Goal: Contribute content: Add original content to the website for others to see

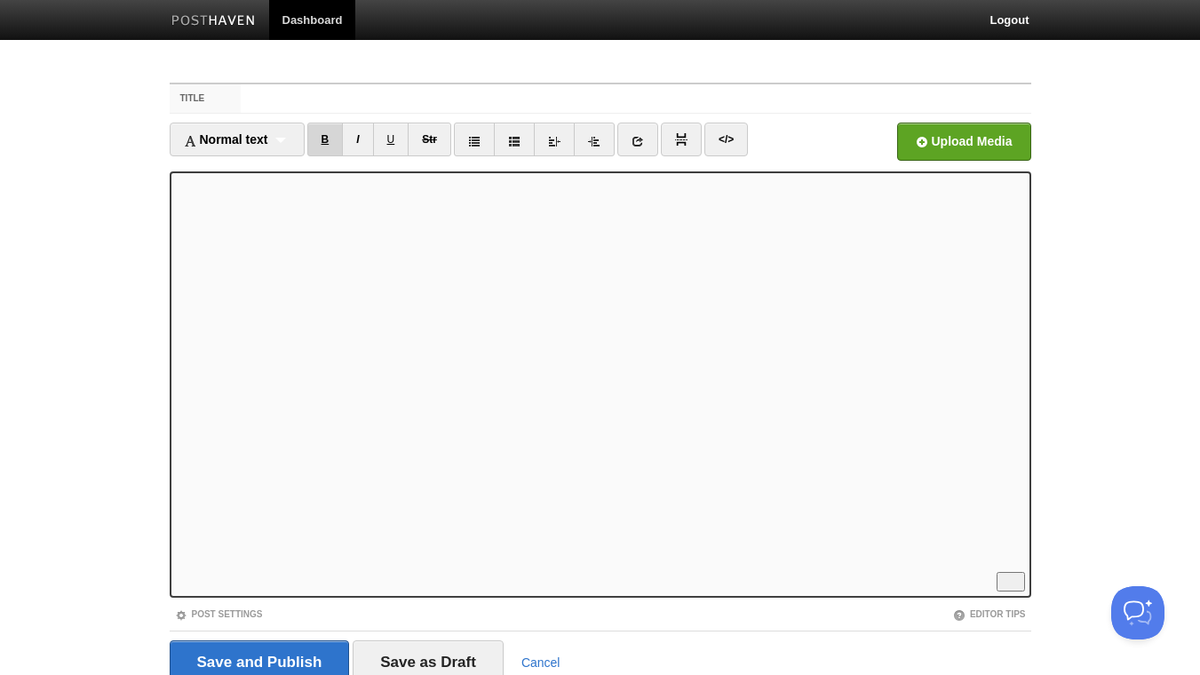
click at [331, 144] on link "B" at bounding box center [325, 140] width 36 height 34
click at [320, 140] on link "B" at bounding box center [325, 140] width 36 height 34
click at [365, 141] on link "I" at bounding box center [357, 140] width 31 height 34
click at [359, 143] on link "I" at bounding box center [357, 140] width 31 height 34
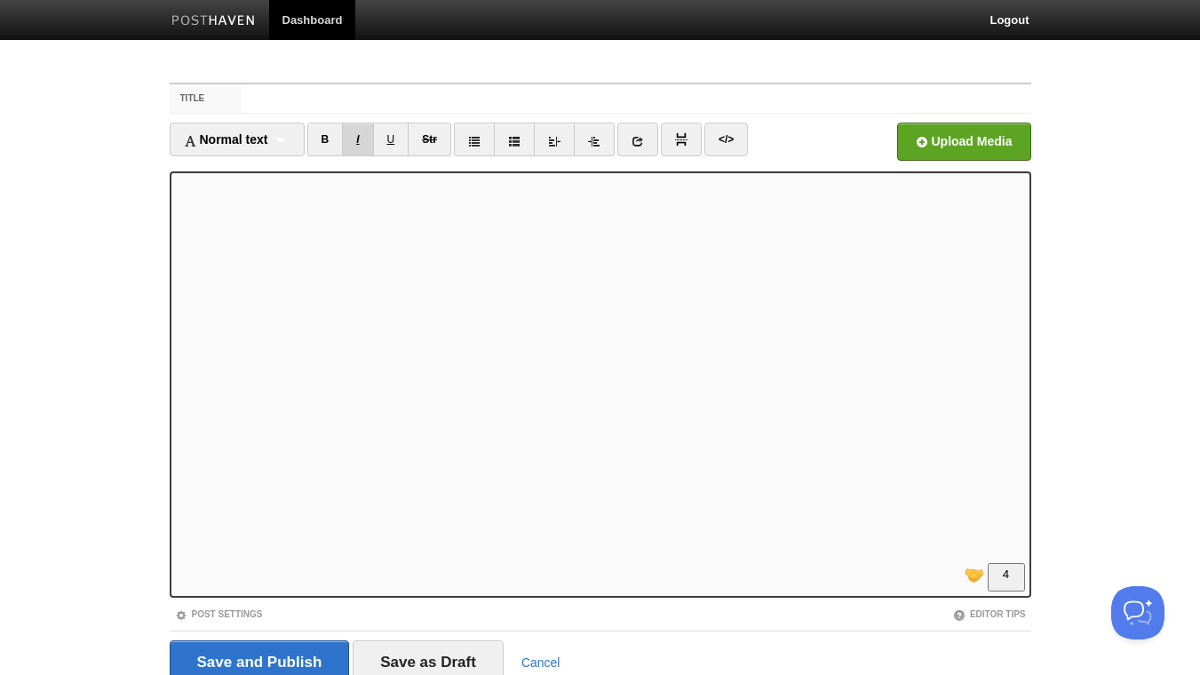
click at [356, 143] on link "I" at bounding box center [357, 140] width 31 height 34
click at [364, 143] on link "I" at bounding box center [357, 140] width 31 height 34
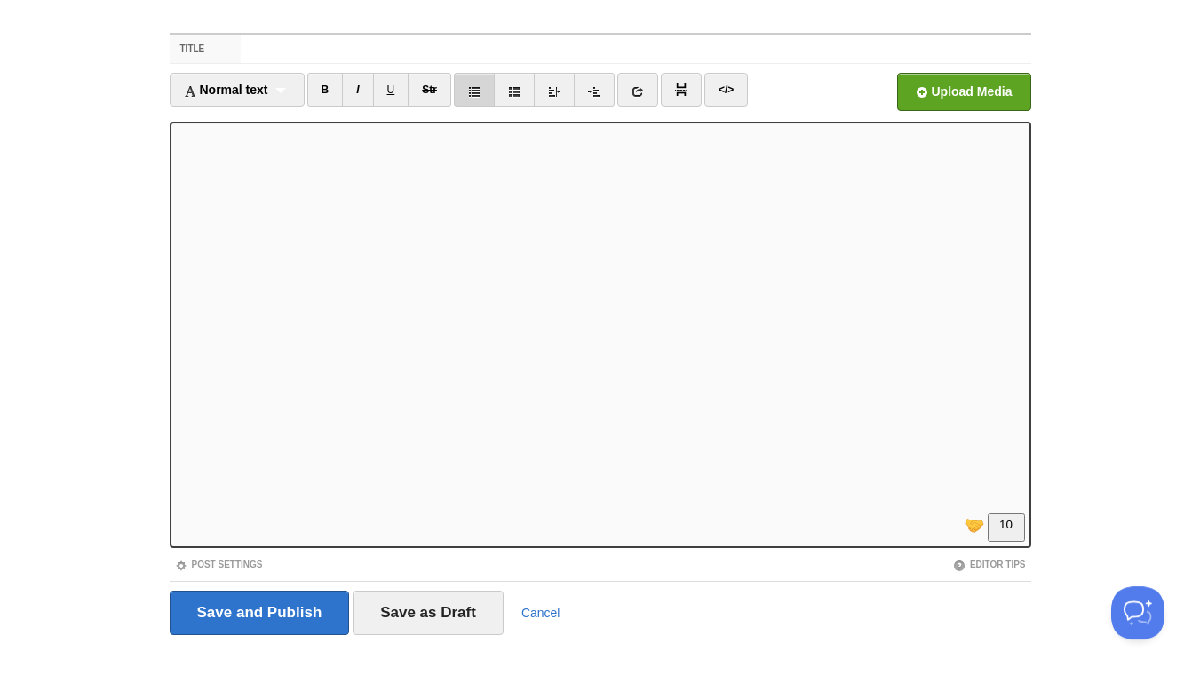
scroll to position [73, 0]
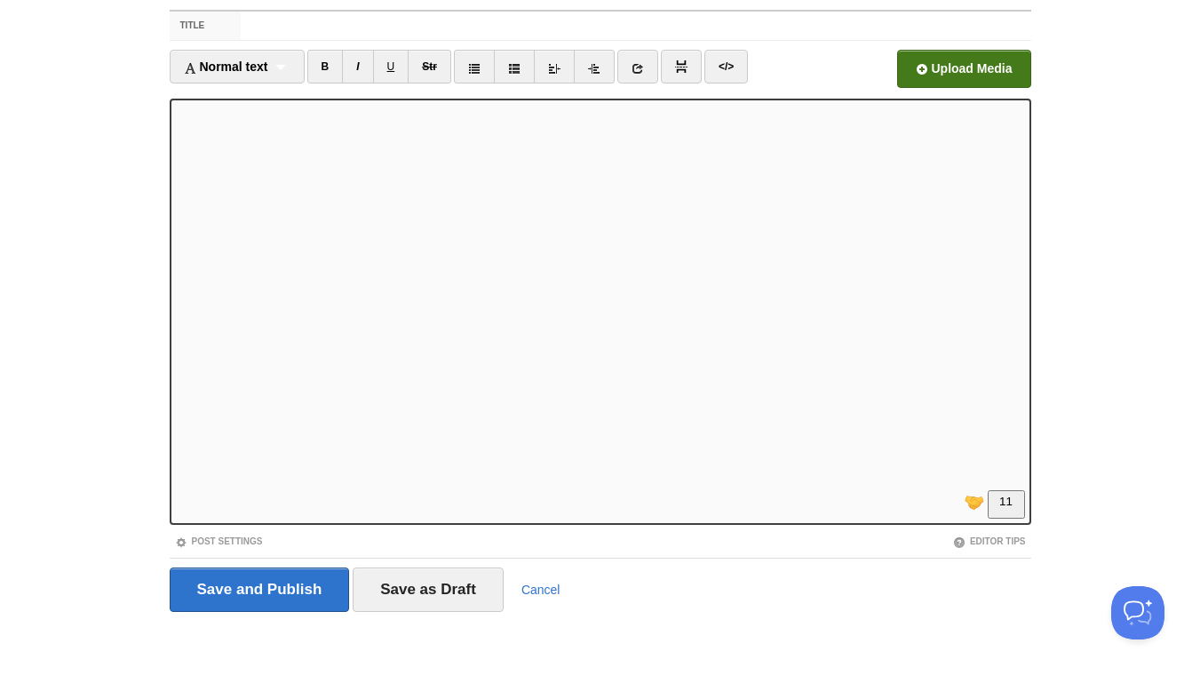
click at [954, 57] on input "file" at bounding box center [427, 73] width 1344 height 91
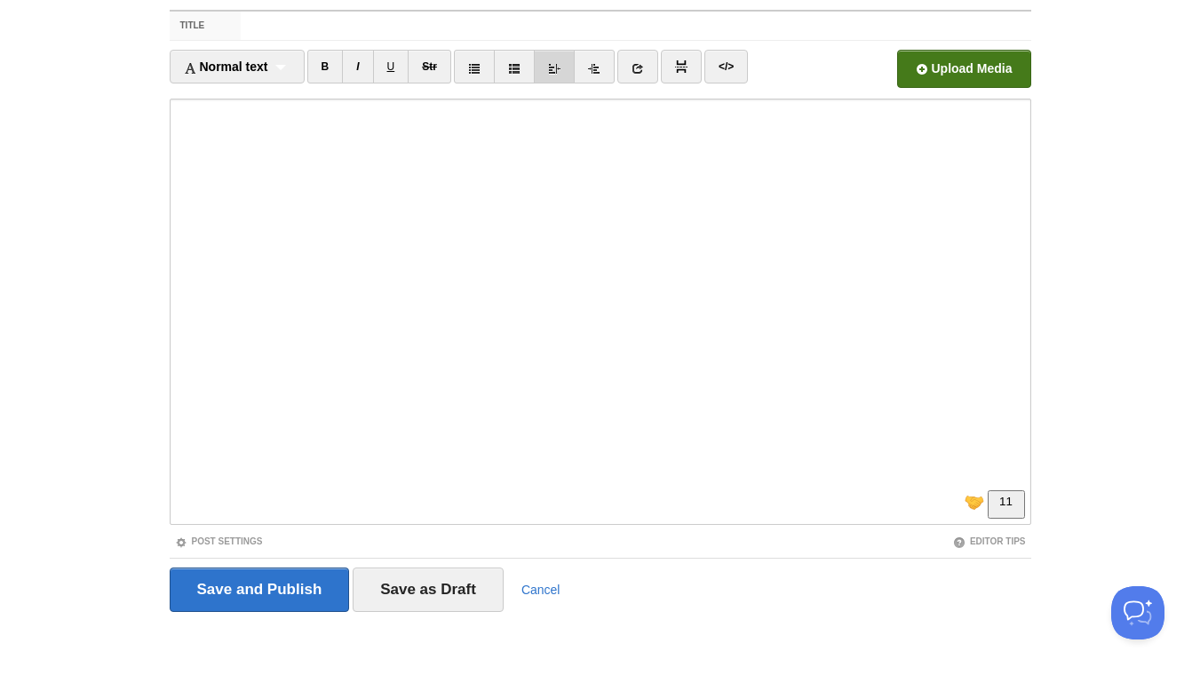
scroll to position [347, 0]
click at [424, 23] on input "Title" at bounding box center [635, 26] width 789 height 28
paste input "Want to lead better starting [DATE]? Here's 1 simple daily practice that most l…"
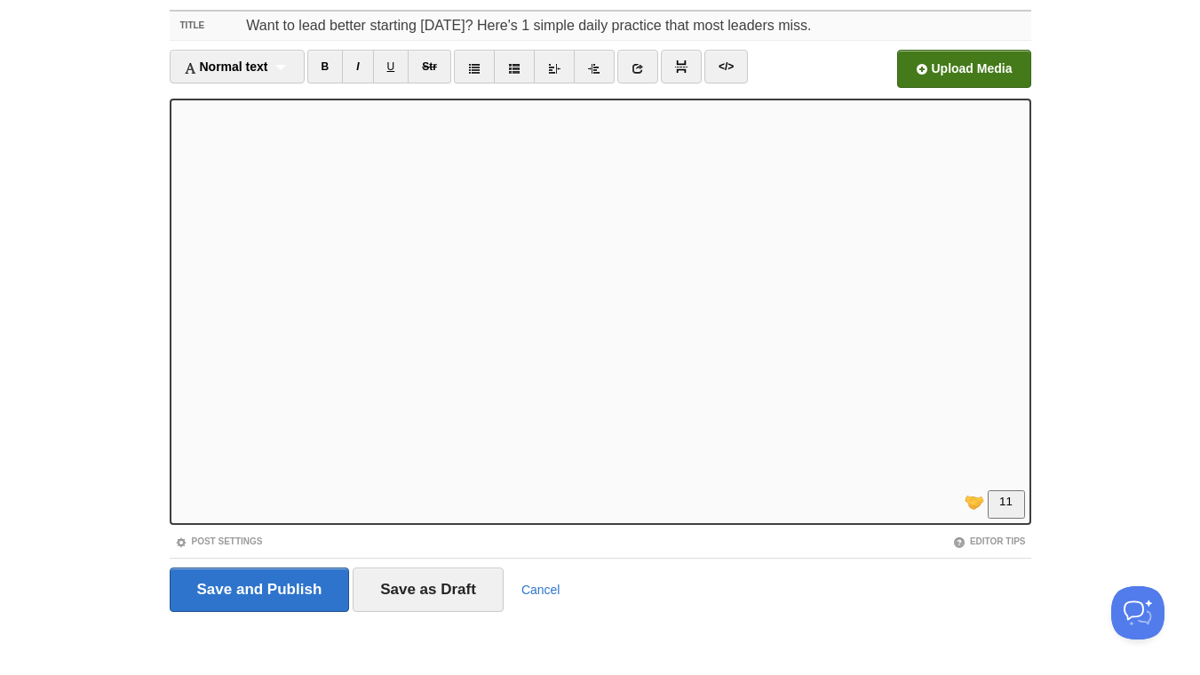
click at [834, 29] on input "Want to lead better starting [DATE]? Here's 1 simple daily practice that most l…" at bounding box center [635, 26] width 789 height 28
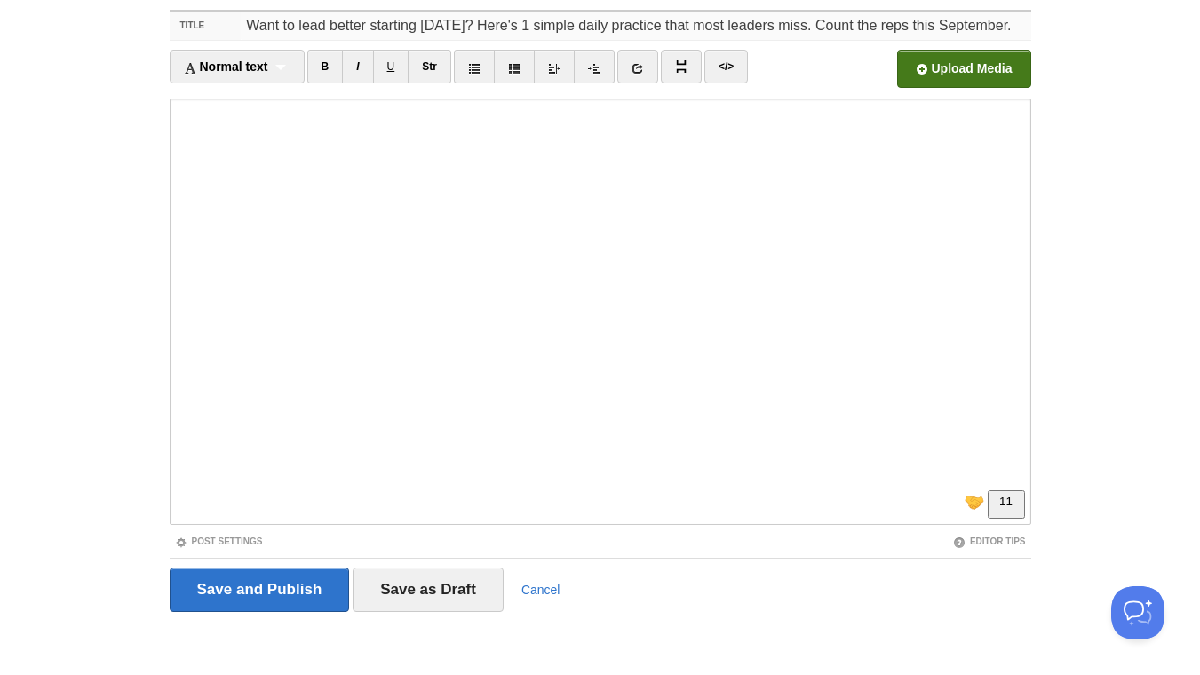
scroll to position [0, 0]
drag, startPoint x: 586, startPoint y: 24, endPoint x: 540, endPoint y: 30, distance: 46.6
click at [540, 30] on input "Want to lead better starting [DATE]? Here's 1 simple daily practice that most l…" at bounding box center [635, 26] width 789 height 28
type input "Want to lead better starting [DATE]? Here's 1 daily practice that most leaders …"
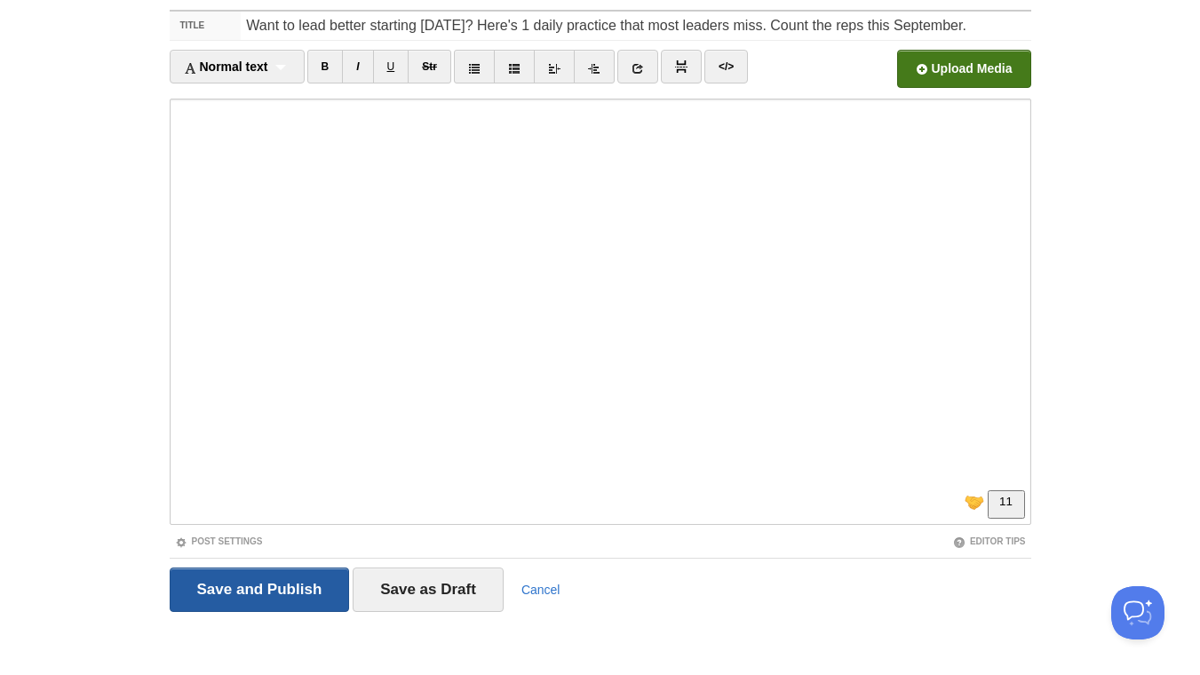
click at [226, 598] on input "Save and Publish" at bounding box center [260, 589] width 180 height 44
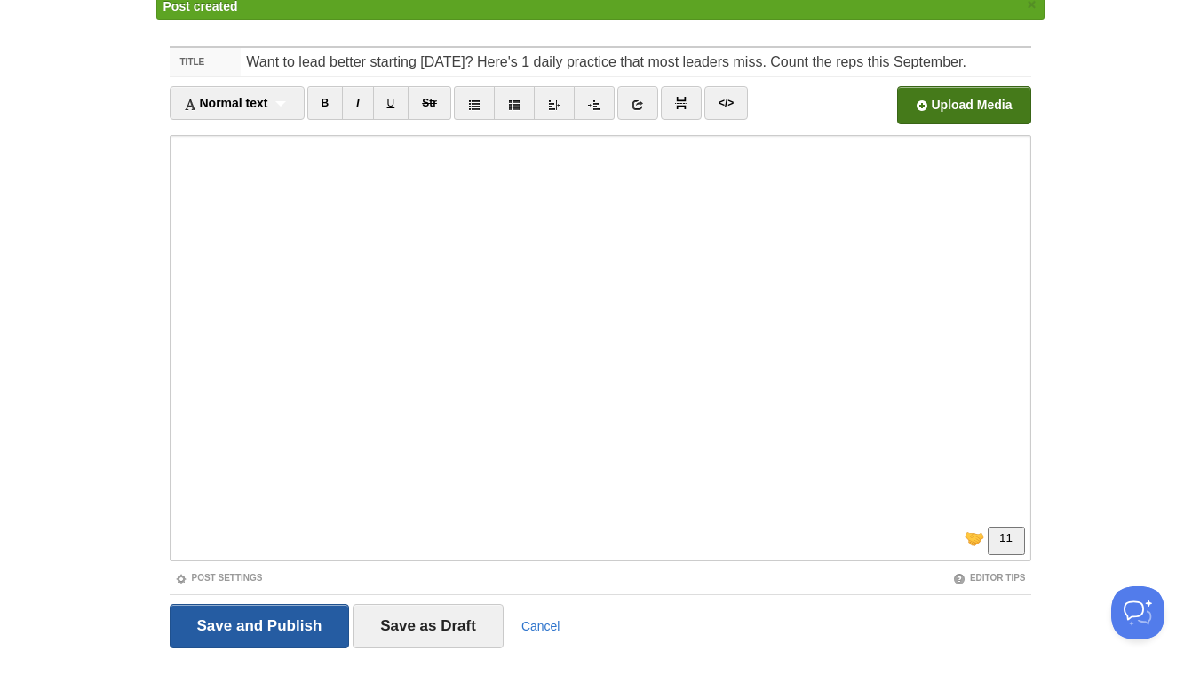
scroll to position [67, 0]
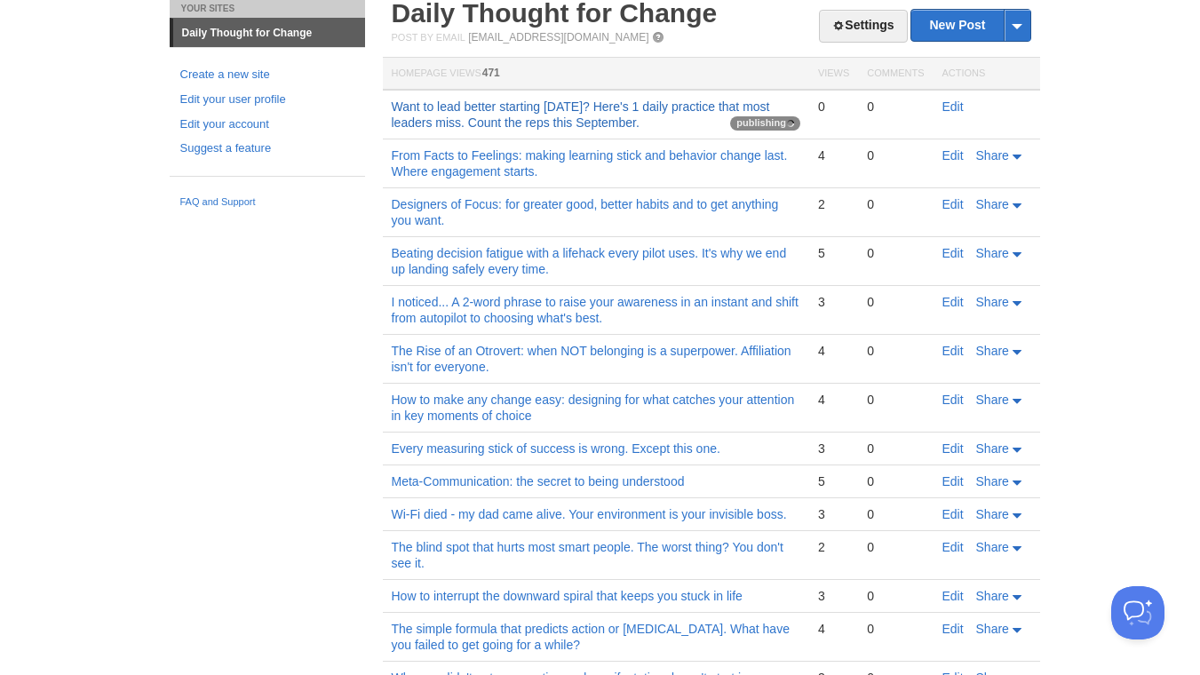
click at [514, 119] on link "Want to lead better starting [DATE]? Here's 1 daily practice that most leaders …" at bounding box center [581, 114] width 378 height 30
click at [566, 109] on link "Want to lead better starting [DATE]? Here's 1 daily practice that most leaders …" at bounding box center [581, 114] width 378 height 30
click at [953, 107] on link "Edit" at bounding box center [952, 106] width 21 height 14
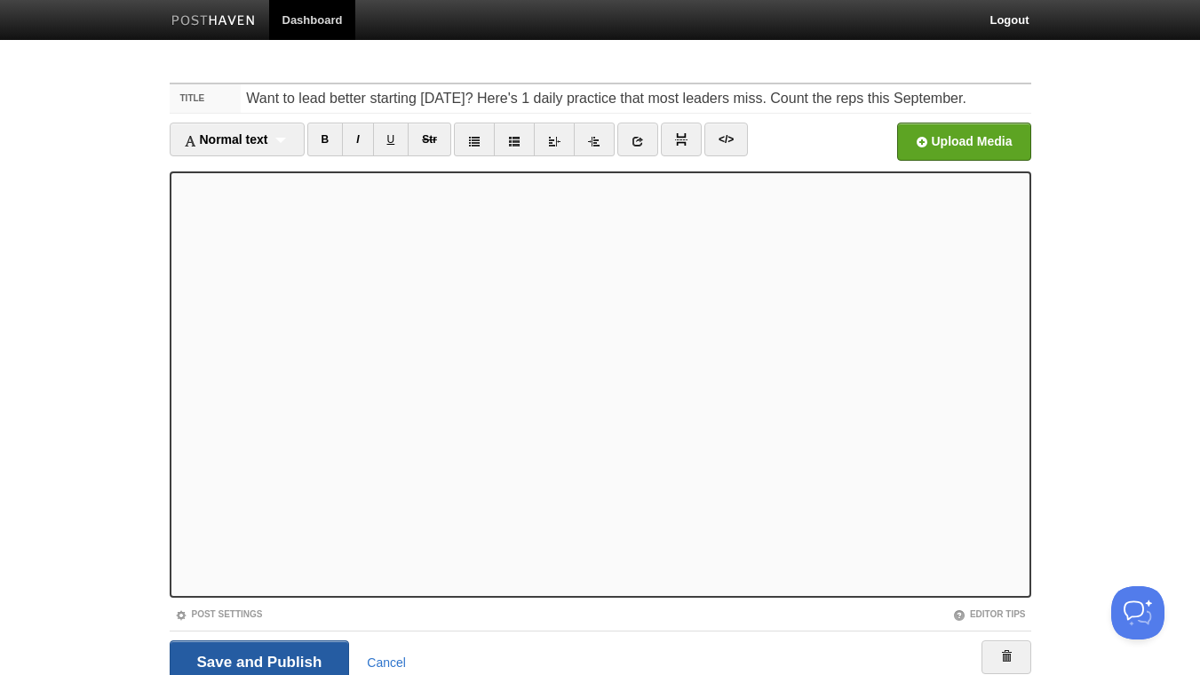
click at [255, 657] on input "Save and Publish" at bounding box center [260, 662] width 180 height 44
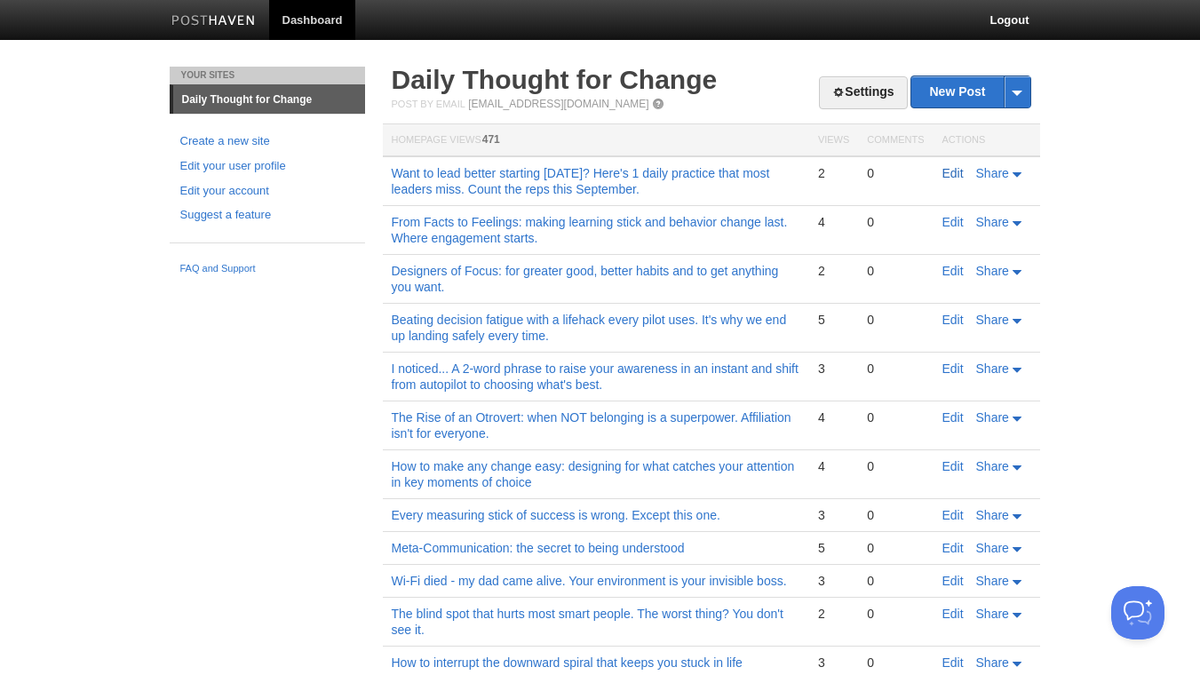
click at [951, 178] on link "Edit" at bounding box center [952, 173] width 21 height 14
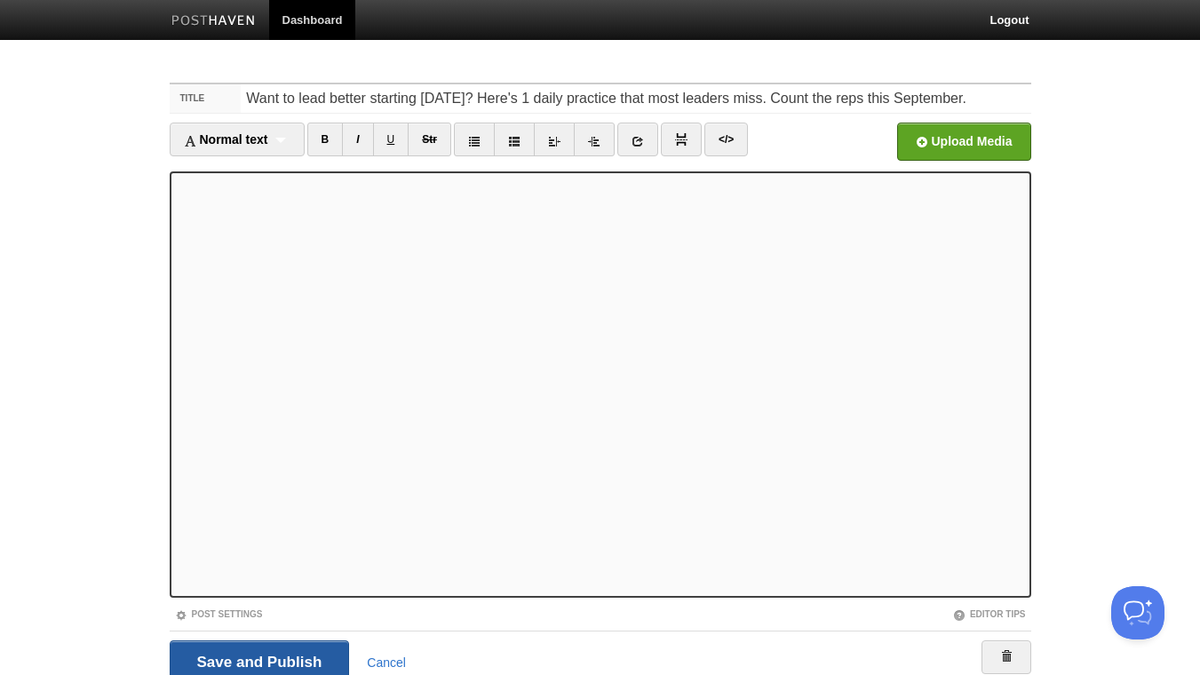
click at [279, 657] on input "Save and Publish" at bounding box center [260, 662] width 180 height 44
